Goal: Information Seeking & Learning: Learn about a topic

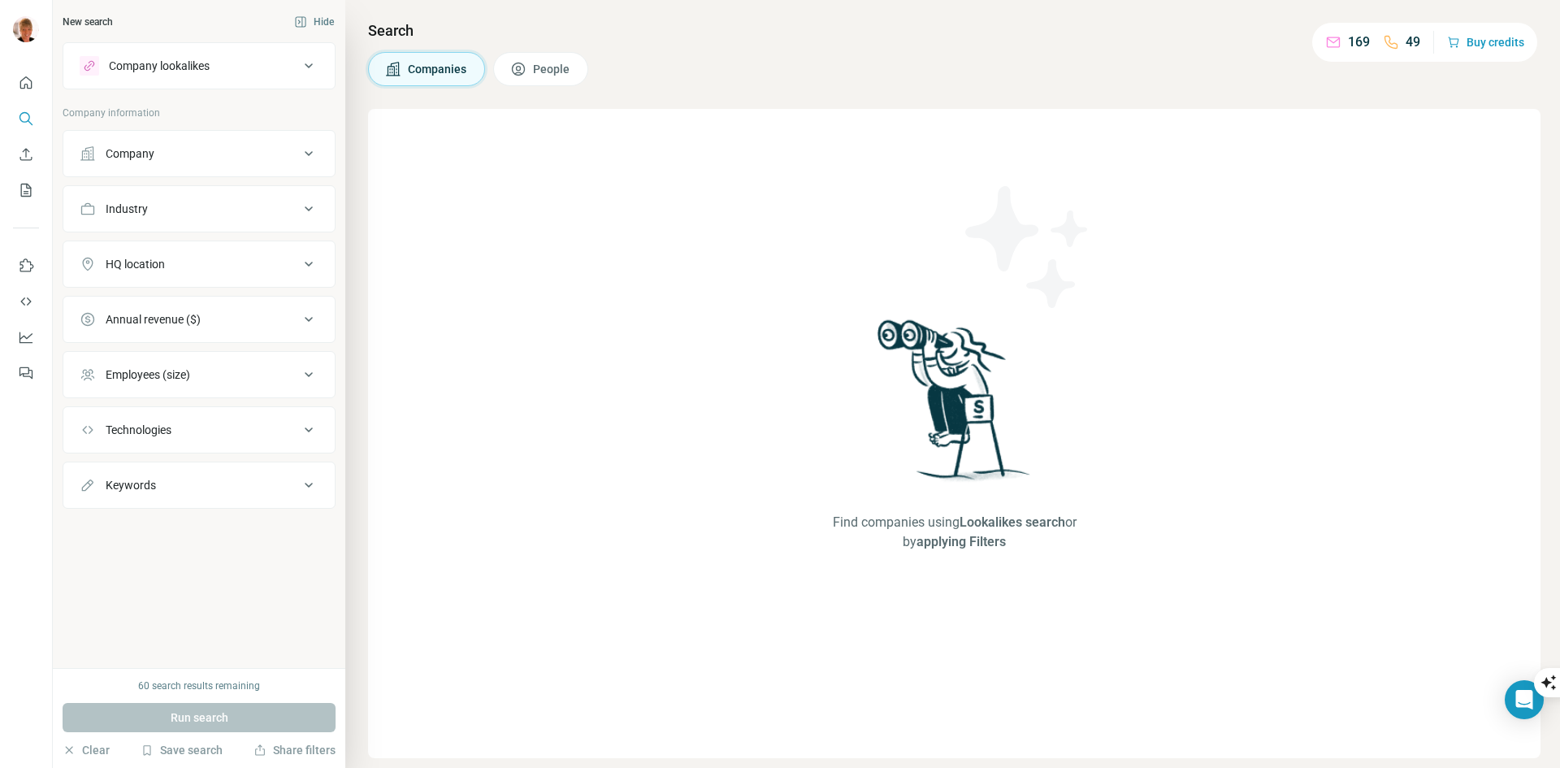
click at [307, 151] on icon at bounding box center [309, 154] width 20 height 20
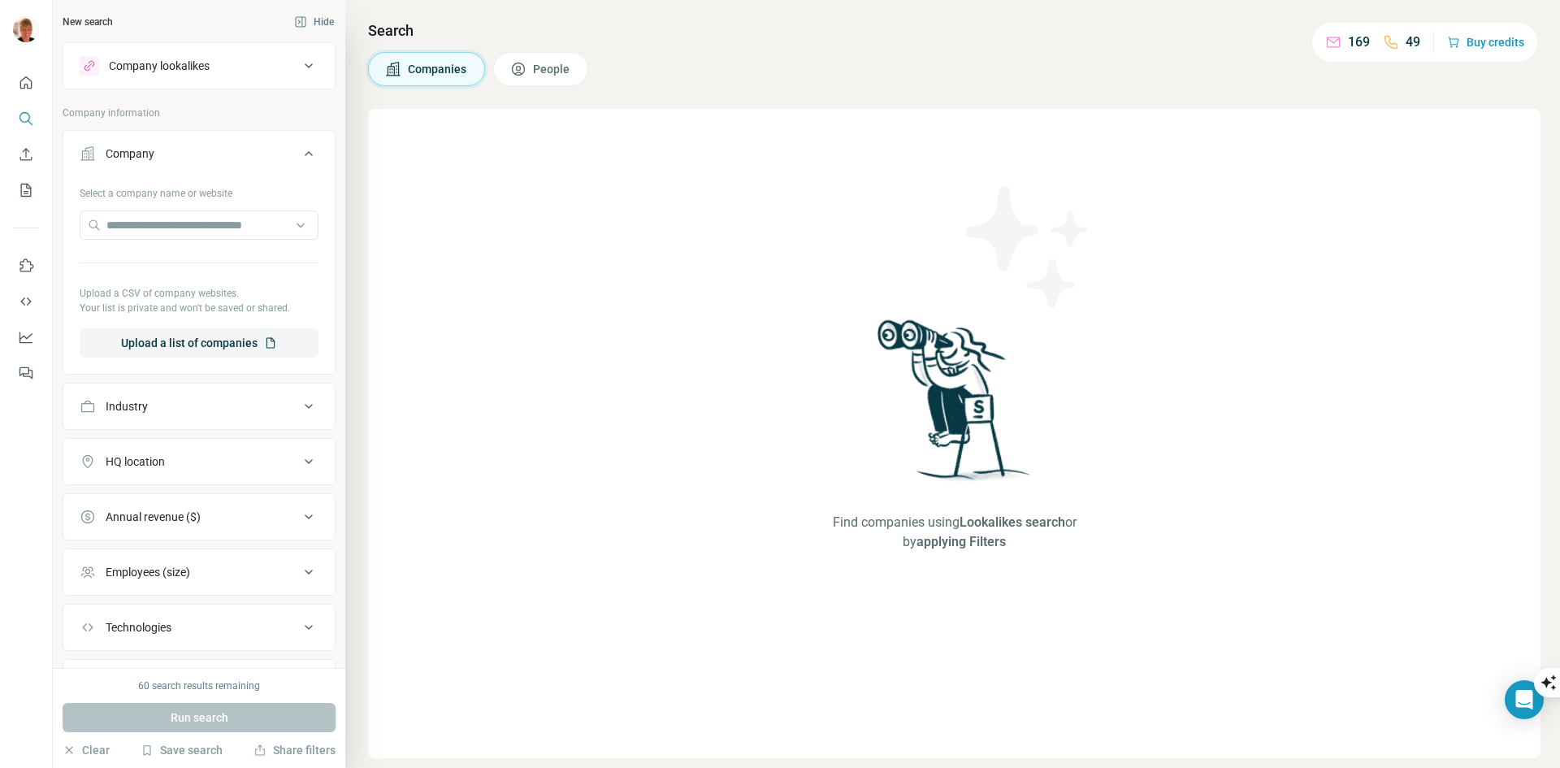
click at [533, 72] on button "People" at bounding box center [540, 69] width 95 height 34
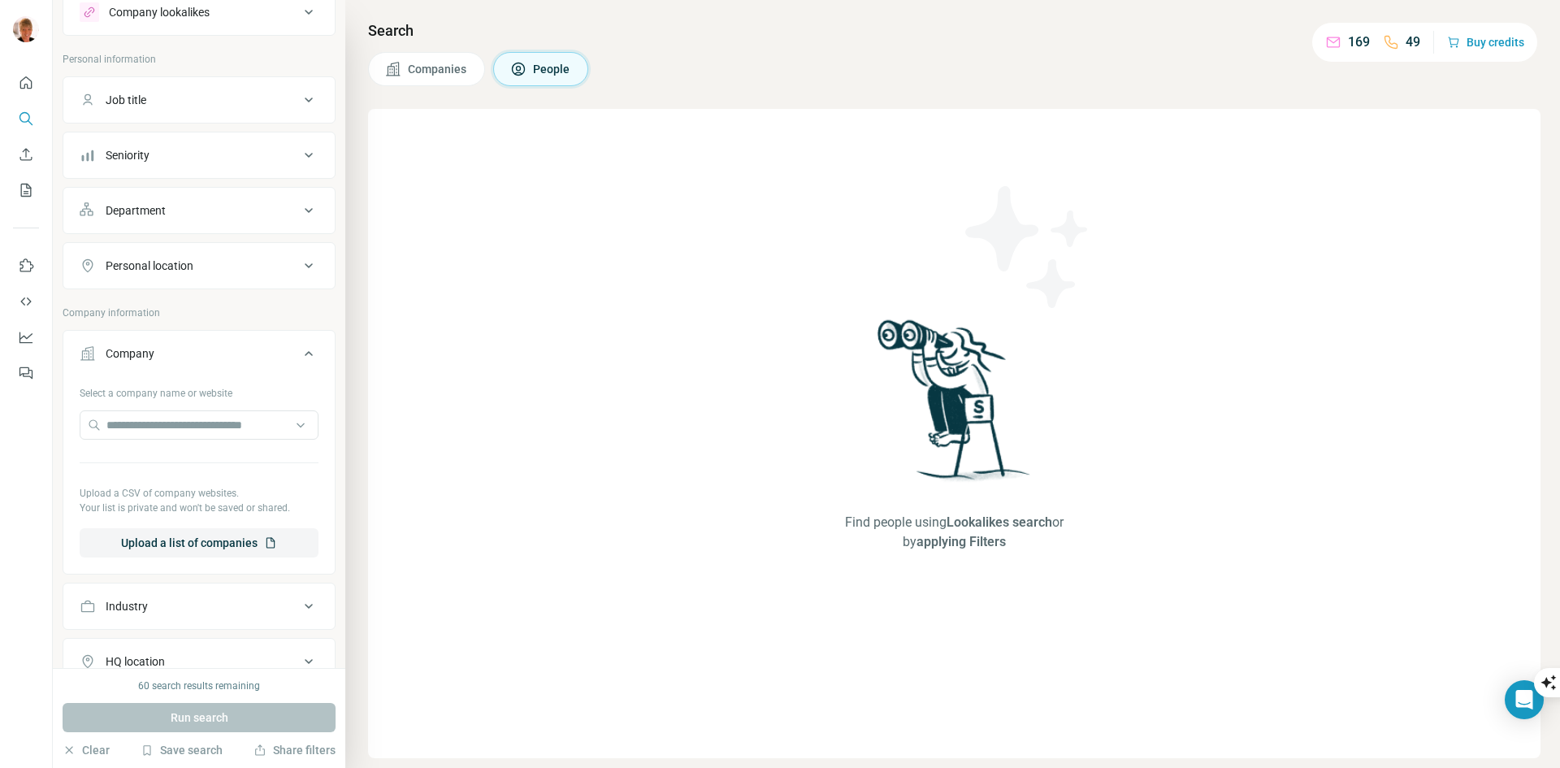
scroll to position [81, 0]
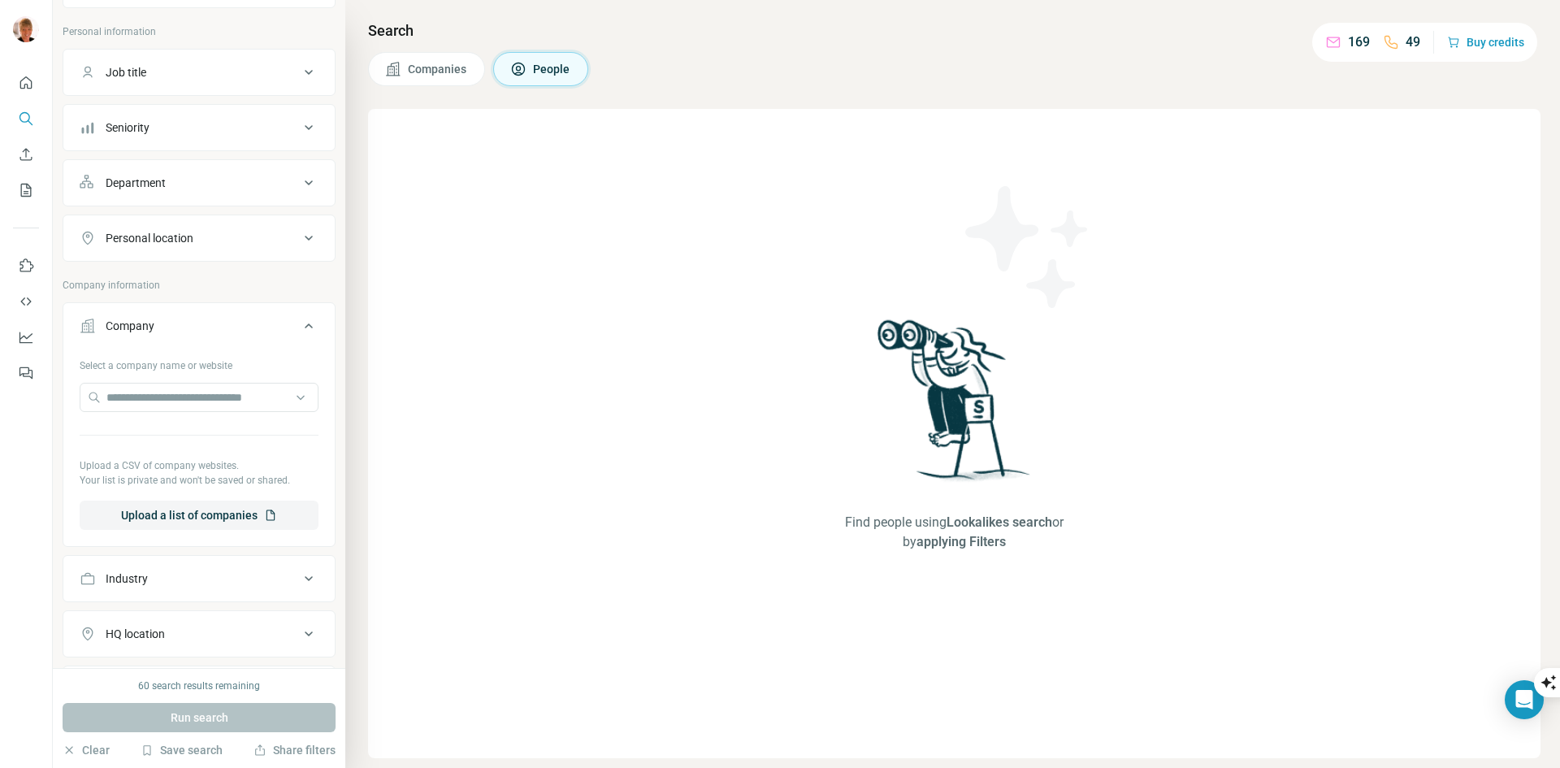
click at [299, 322] on icon at bounding box center [309, 326] width 20 height 20
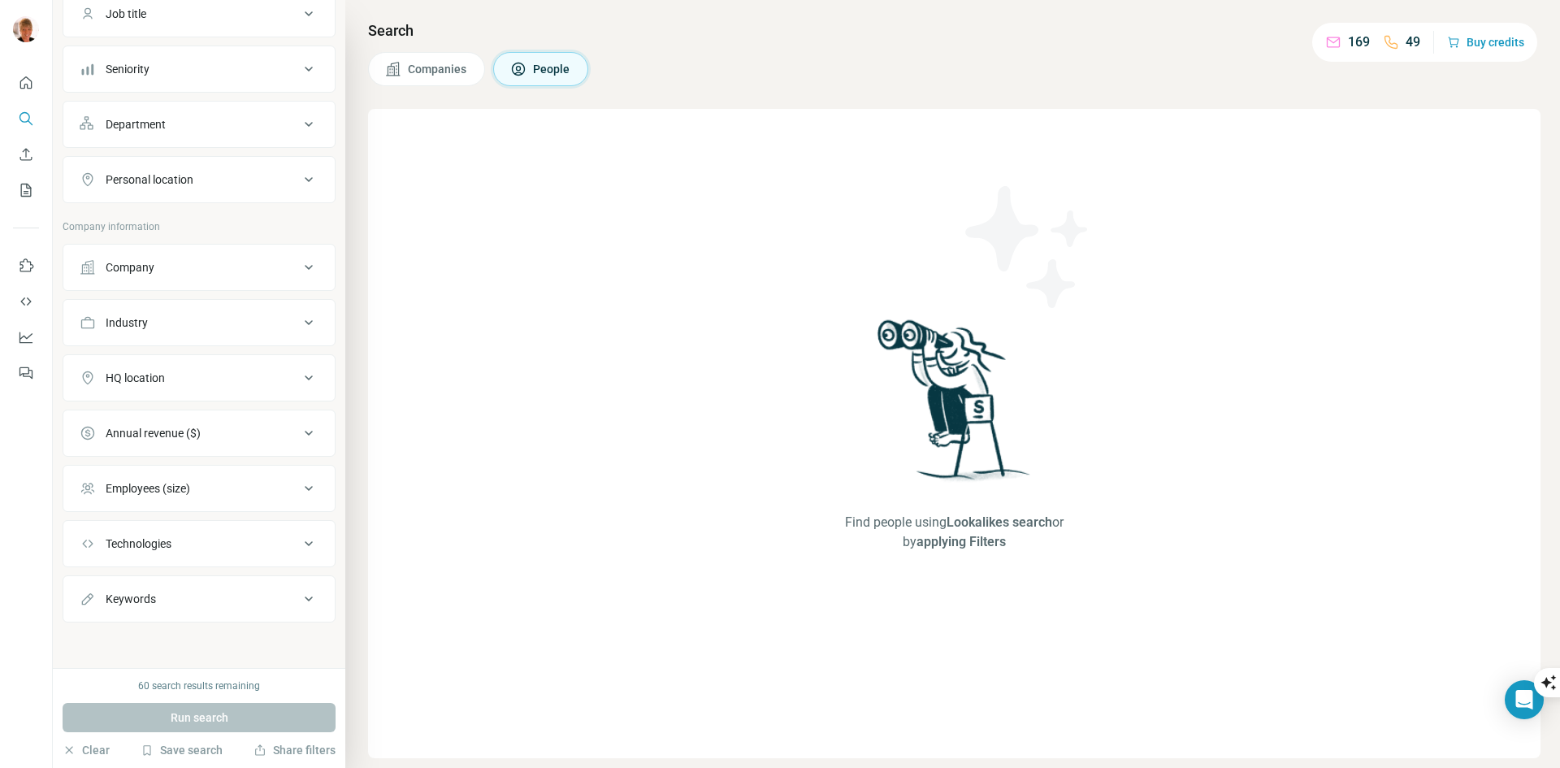
scroll to position [0, 0]
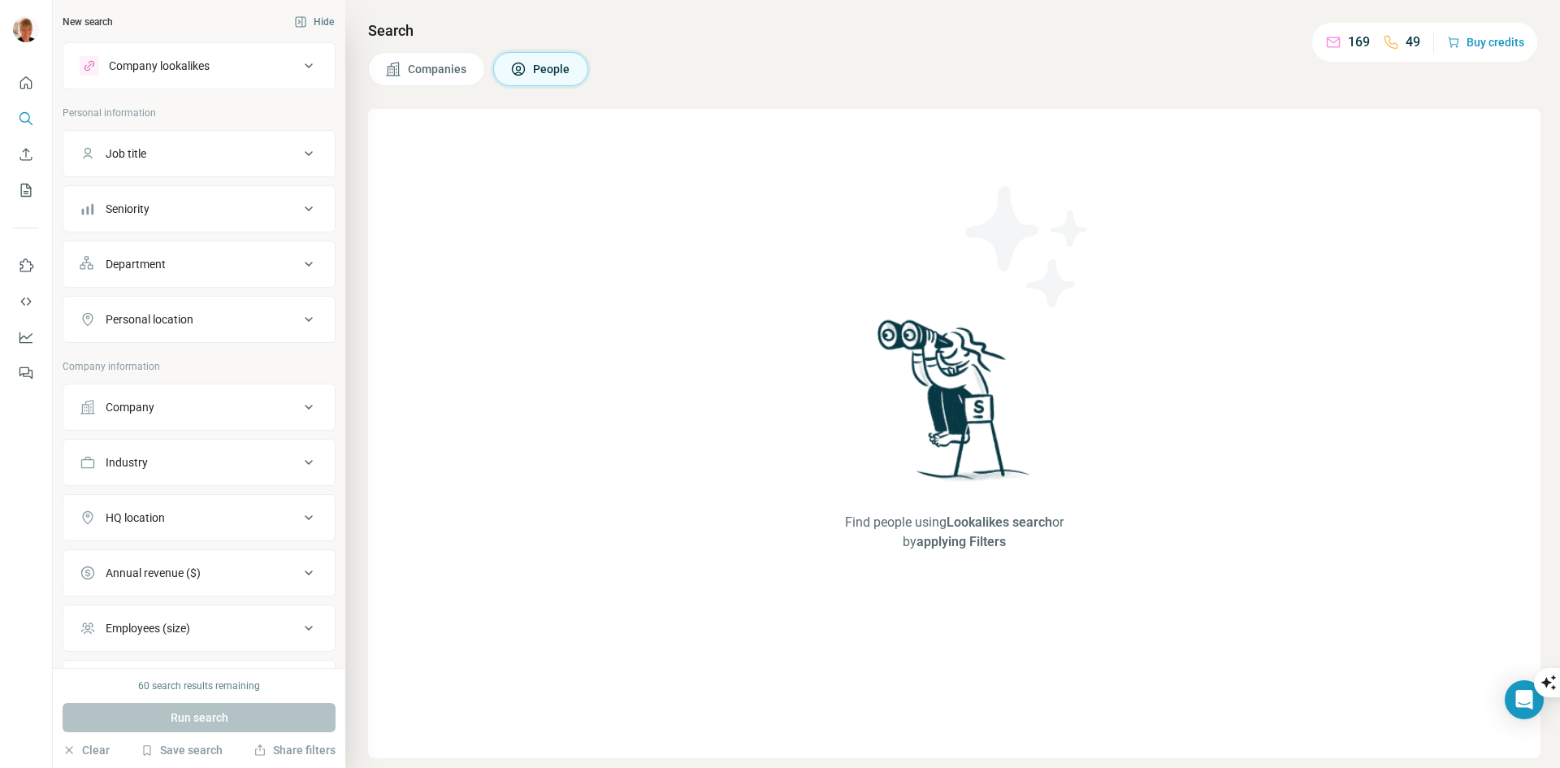
click at [299, 63] on icon at bounding box center [309, 66] width 20 height 20
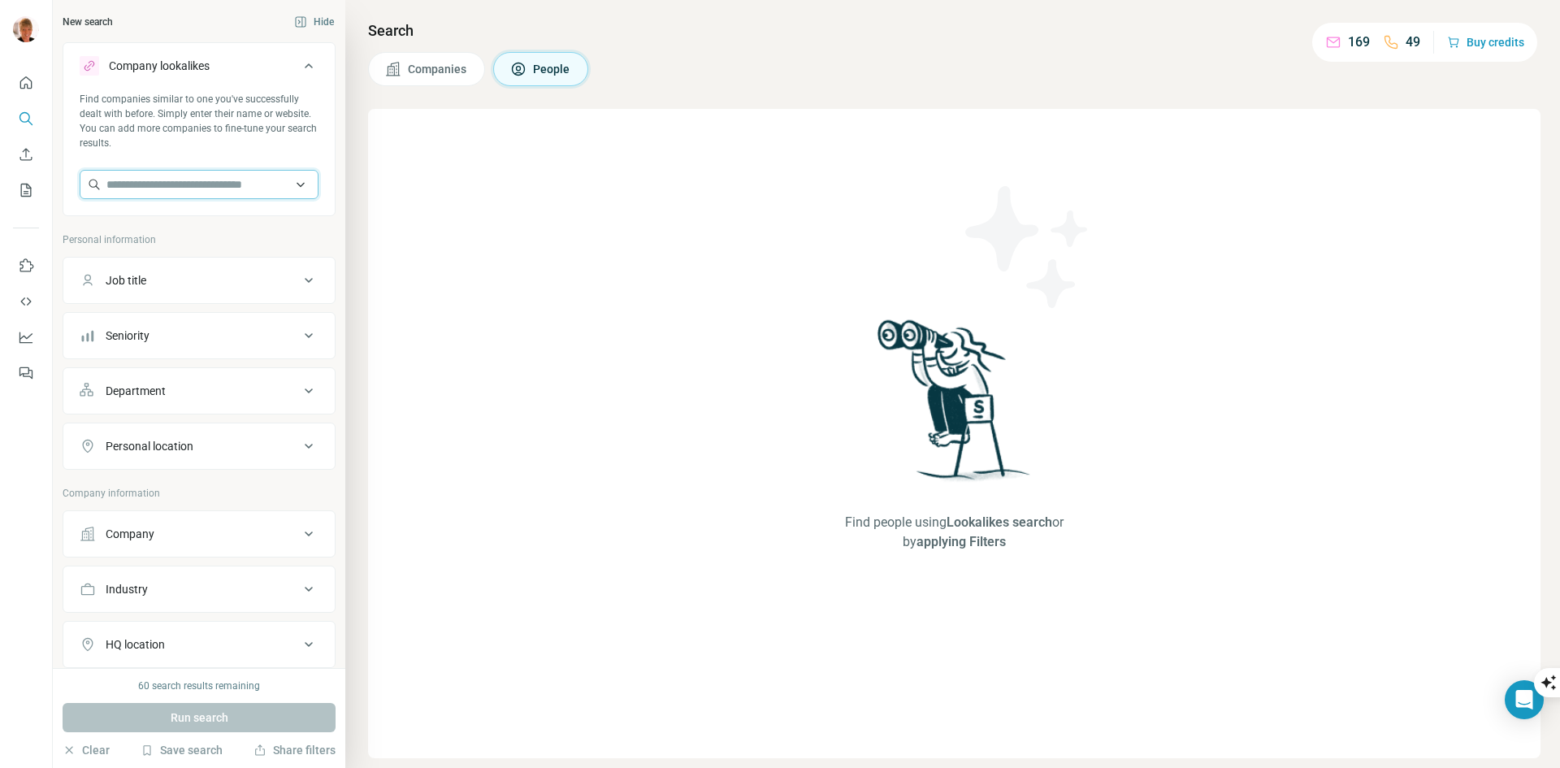
click at [284, 190] on input "text" at bounding box center [199, 184] width 239 height 29
click at [286, 182] on input "text" at bounding box center [199, 184] width 239 height 29
click at [24, 119] on icon "Search" at bounding box center [26, 119] width 16 height 16
click at [418, 57] on button "Companies" at bounding box center [426, 69] width 117 height 34
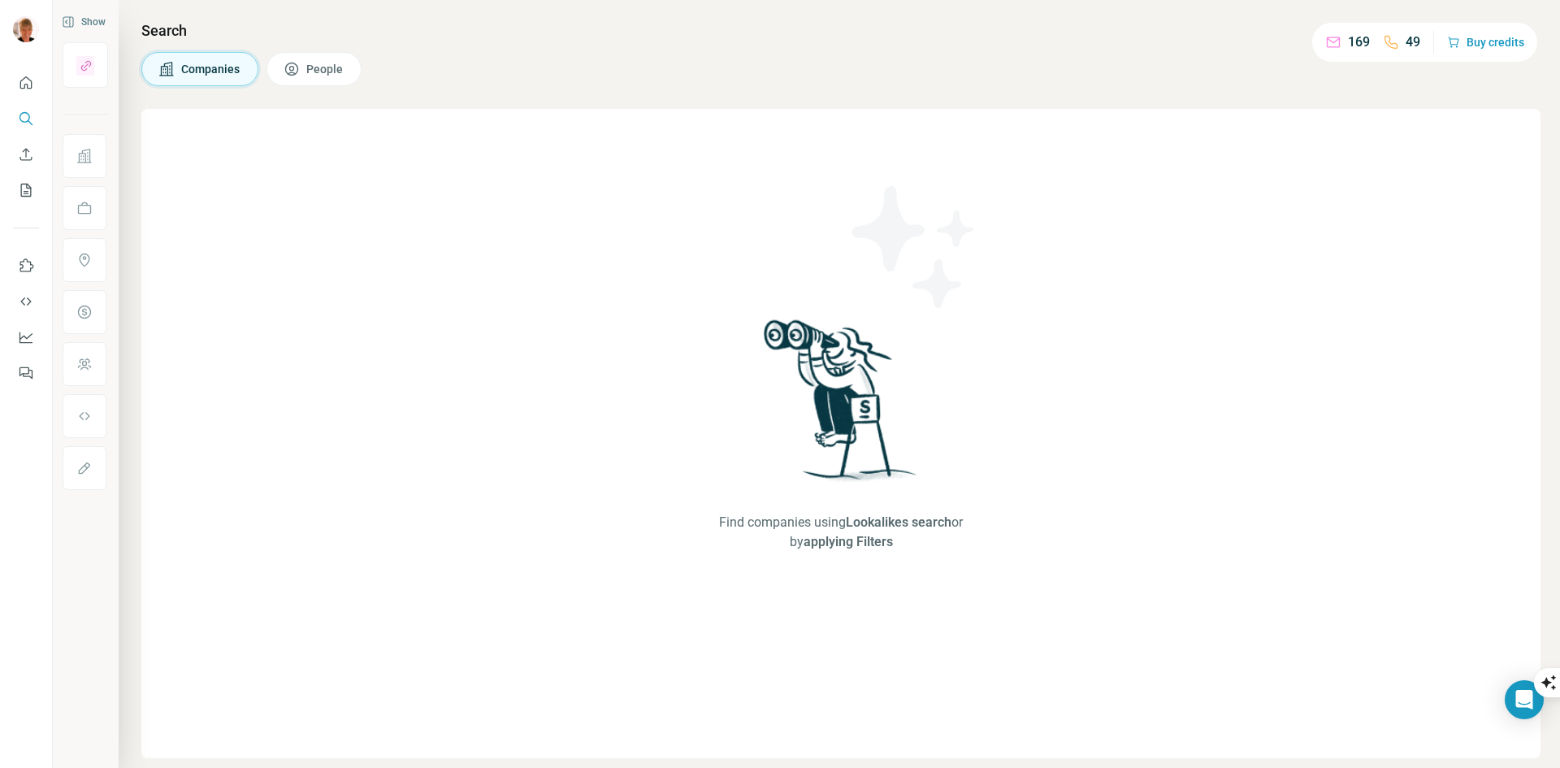
click at [323, 74] on span "People" at bounding box center [325, 69] width 38 height 16
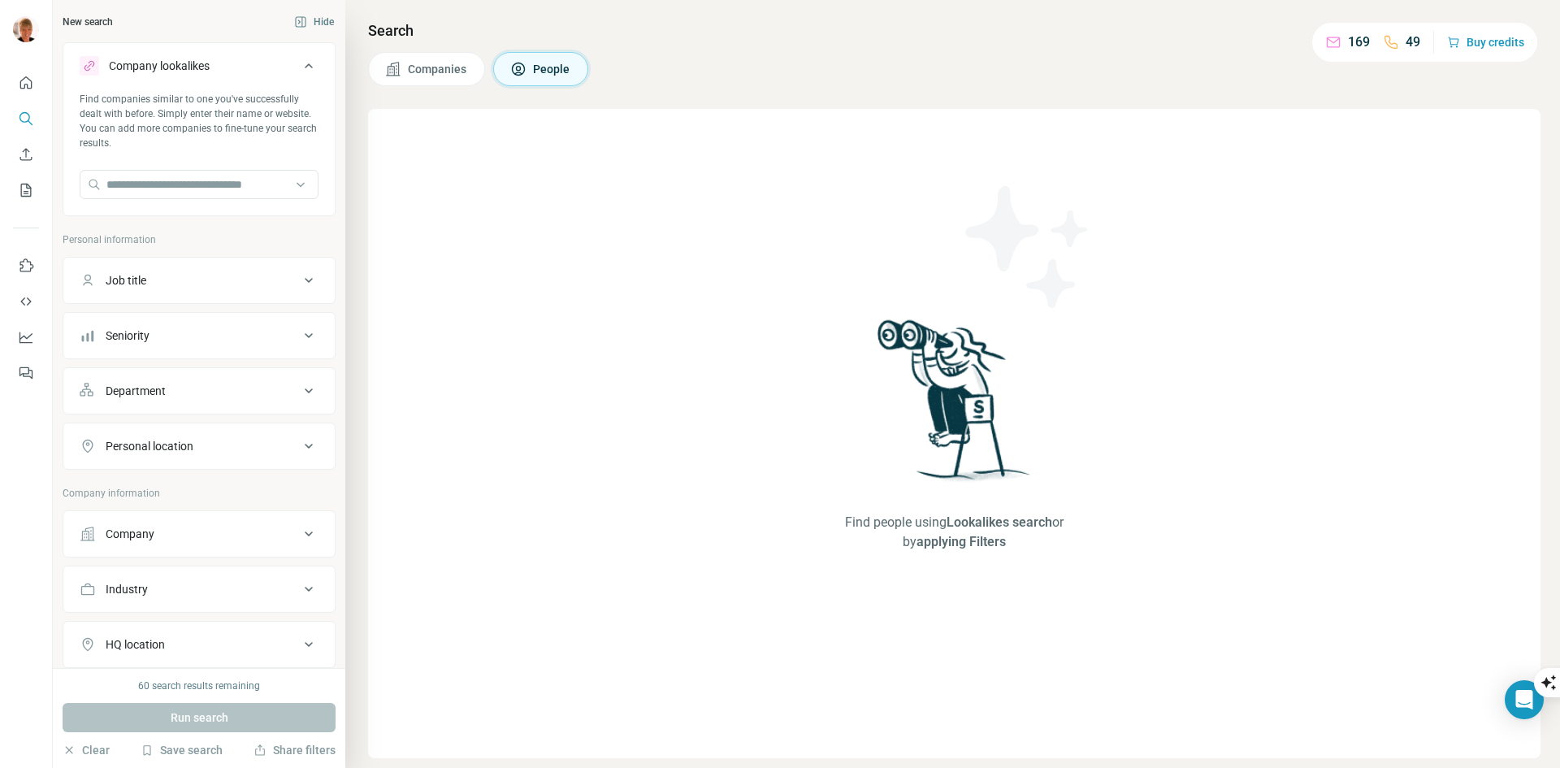
click at [259, 713] on div "Run search" at bounding box center [199, 717] width 273 height 29
click at [71, 753] on icon "button" at bounding box center [69, 750] width 13 height 13
click at [304, 270] on button "Job title" at bounding box center [198, 280] width 271 height 39
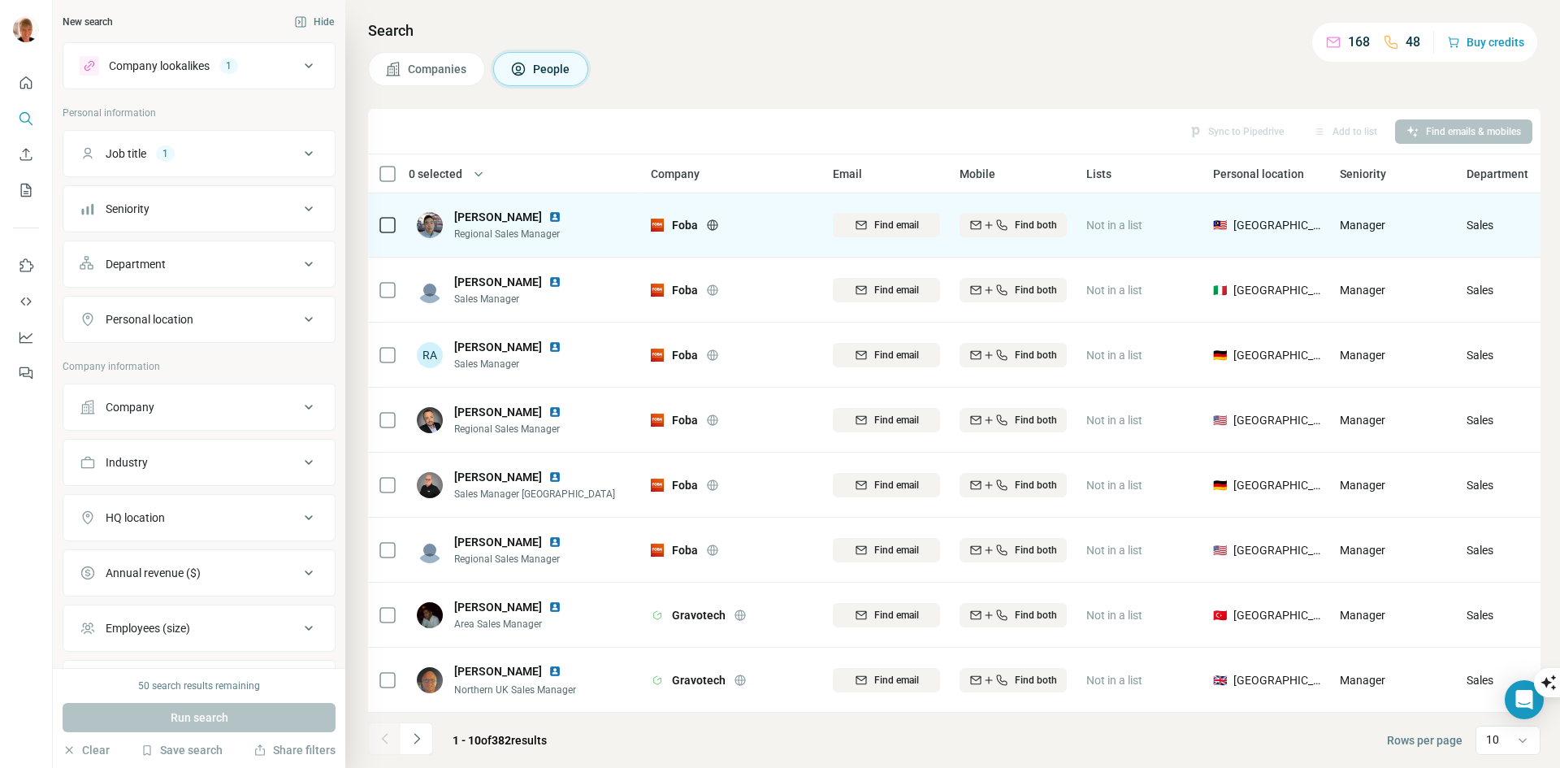
scroll to position [139, 0]
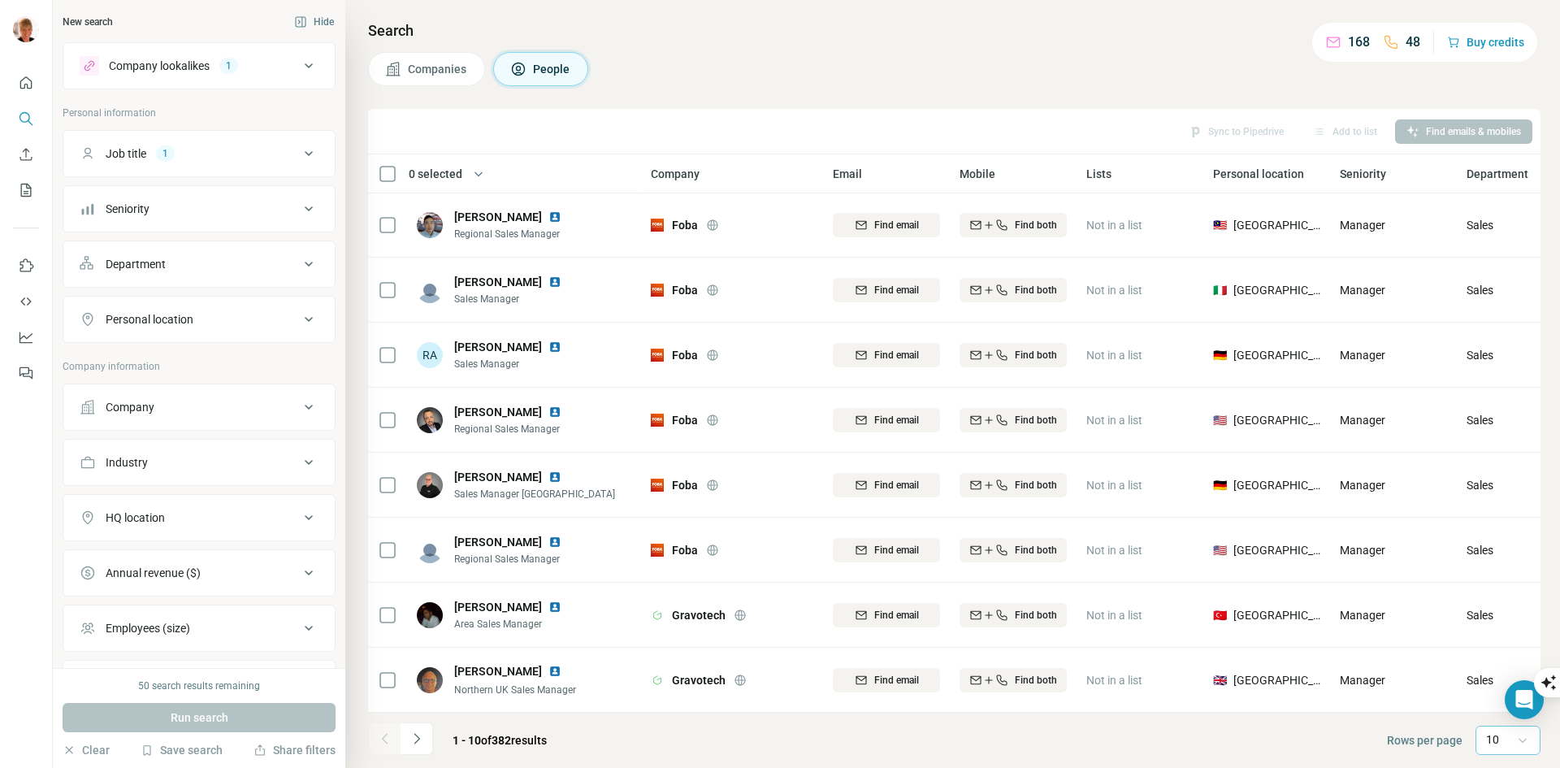
click at [1522, 741] on icon at bounding box center [1523, 740] width 16 height 16
click at [1499, 615] on p "60" at bounding box center [1496, 616] width 13 height 16
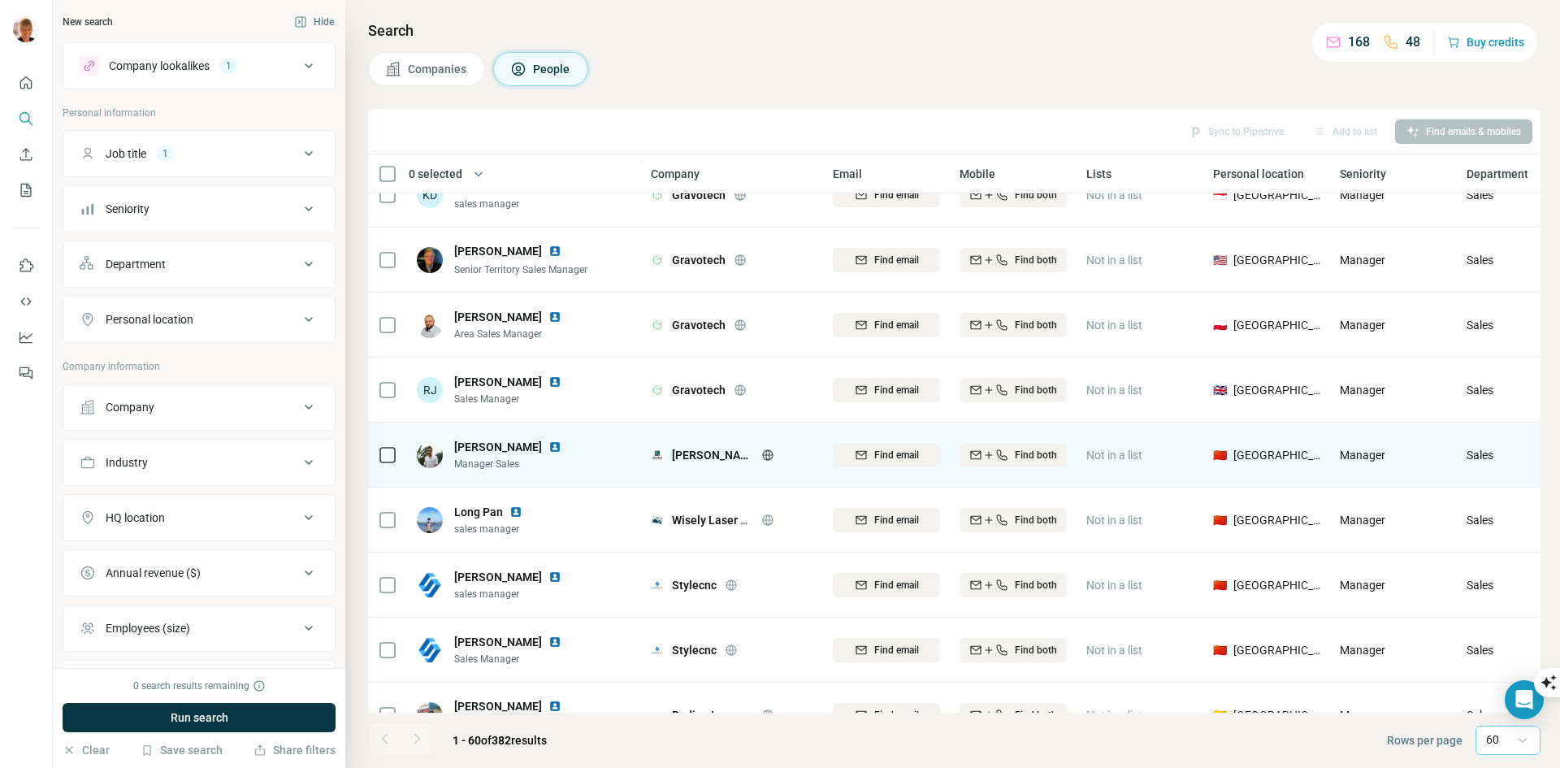
scroll to position [2171, 0]
